Goal: Use online tool/utility

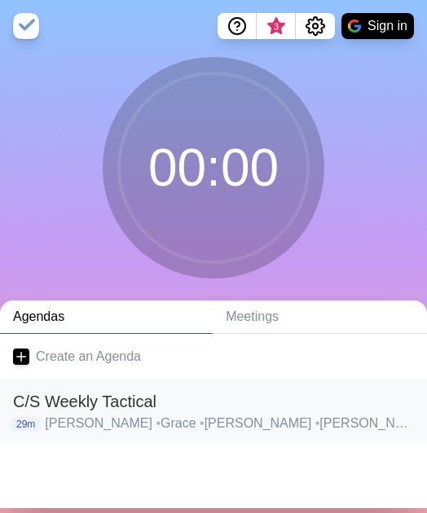
click at [186, 166] on h2 "C/S Weekly Tactical" at bounding box center [213, 401] width 401 height 24
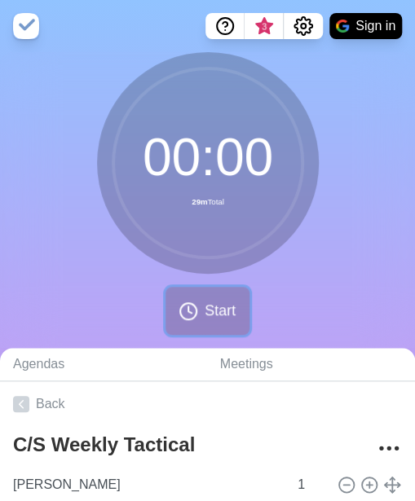
click at [205, 166] on span "Start" at bounding box center [219, 311] width 31 height 22
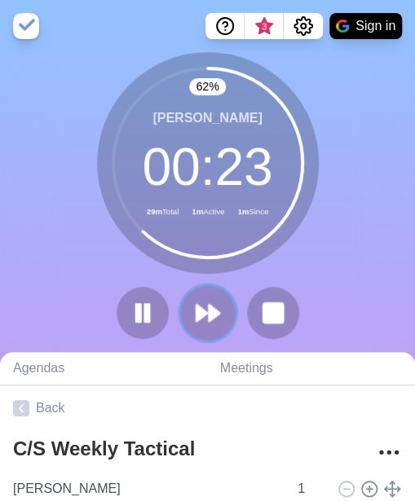
click at [211, 166] on polygon at bounding box center [214, 313] width 11 height 16
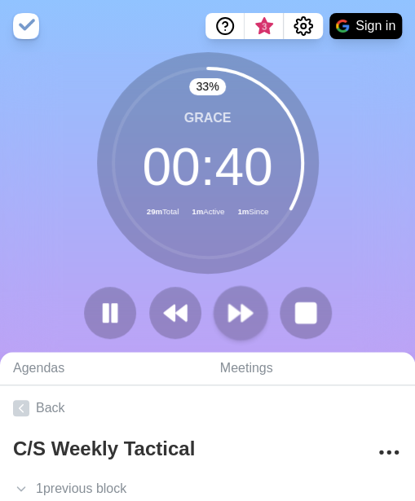
click at [211, 166] on div at bounding box center [207, 313] width 261 height 52
click at [240, 166] on button at bounding box center [240, 312] width 55 height 55
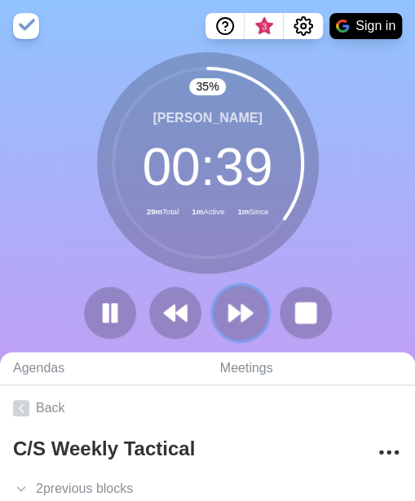
click at [240, 166] on button at bounding box center [240, 312] width 55 height 55
click at [250, 166] on icon at bounding box center [240, 313] width 28 height 28
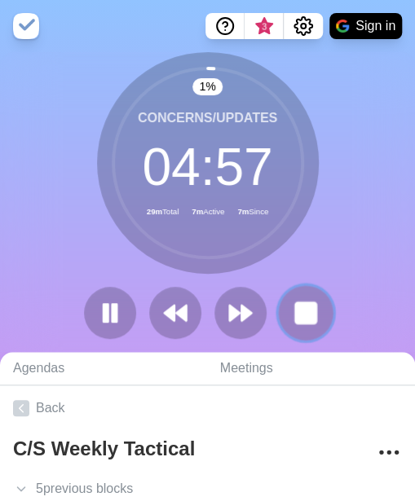
click at [295, 166] on rect at bounding box center [305, 312] width 20 height 20
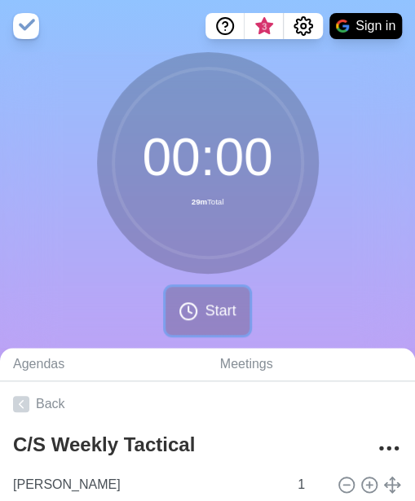
click at [212, 166] on span "Start" at bounding box center [219, 311] width 31 height 22
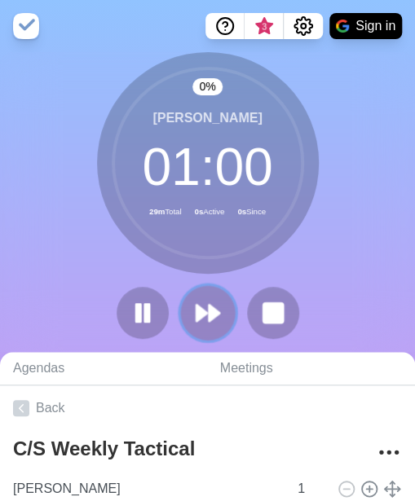
click at [222, 166] on button at bounding box center [207, 312] width 55 height 55
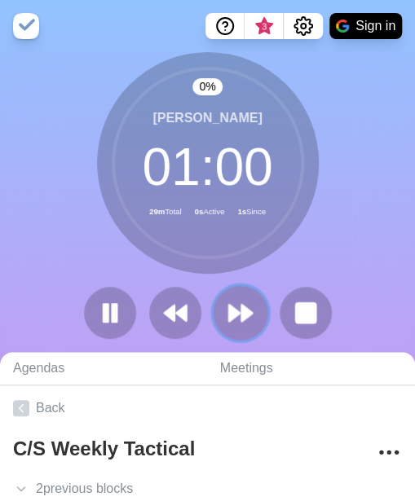
click at [222, 166] on button at bounding box center [240, 312] width 55 height 55
drag, startPoint x: 222, startPoint y: 316, endPoint x: 232, endPoint y: 317, distance: 10.6
click at [232, 166] on polygon at bounding box center [234, 313] width 11 height 16
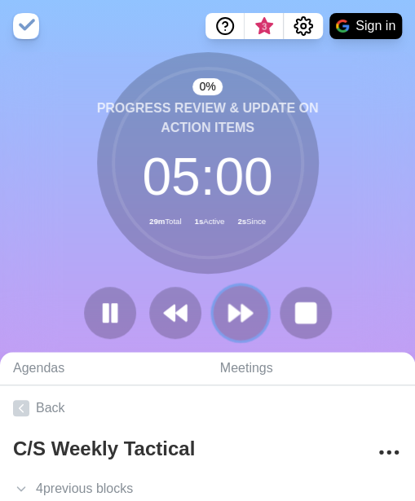
click at [232, 166] on polygon at bounding box center [234, 313] width 11 height 16
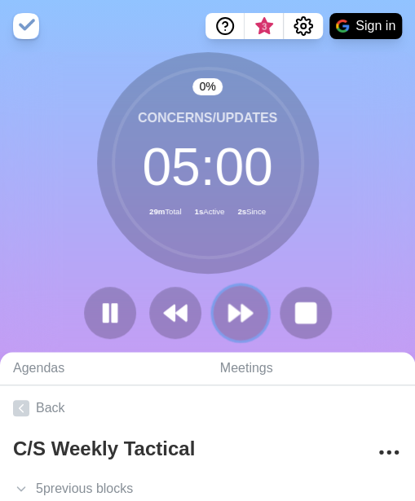
click at [232, 166] on polygon at bounding box center [234, 313] width 11 height 16
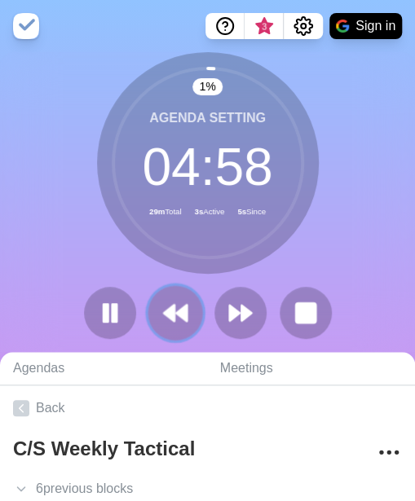
click at [174, 166] on polygon at bounding box center [169, 313] width 11 height 16
